Goal: Navigation & Orientation: Find specific page/section

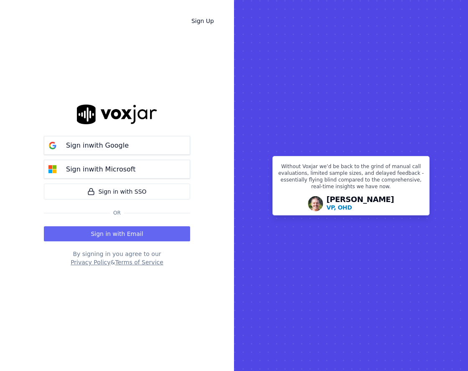
click at [169, 152] on button "Sign in with Google" at bounding box center [117, 145] width 146 height 19
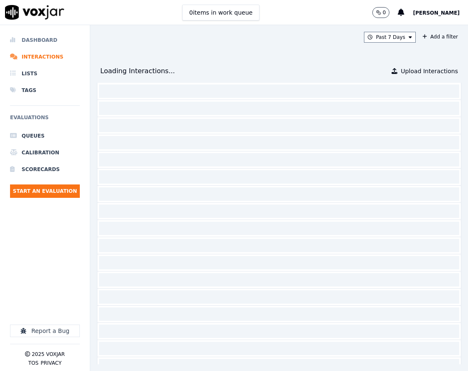
click at [49, 38] on li "Dashboard" at bounding box center [45, 40] width 70 height 17
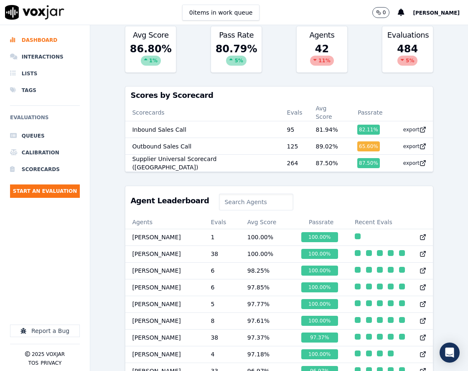
scroll to position [292, 0]
